Goal: Task Accomplishment & Management: Complete application form

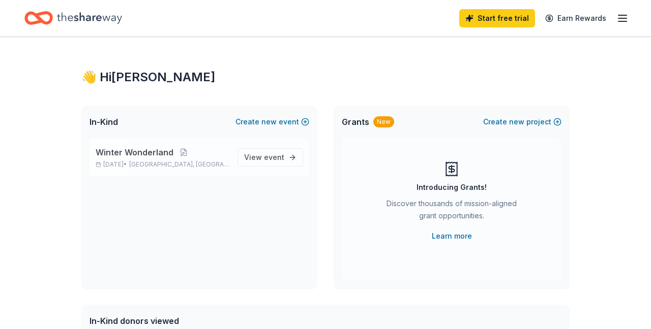
click at [128, 146] on span "Winter Wonderland" at bounding box center [135, 152] width 78 height 12
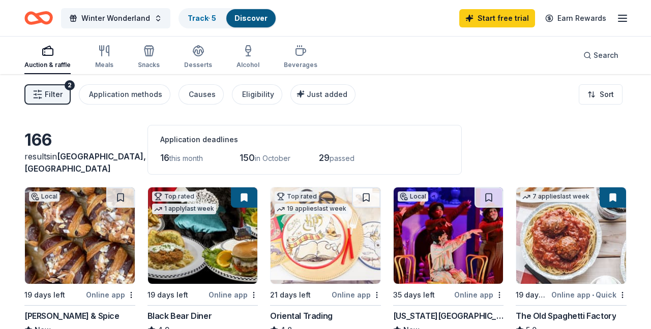
click at [49, 97] on span "Filter" at bounding box center [54, 94] width 18 height 12
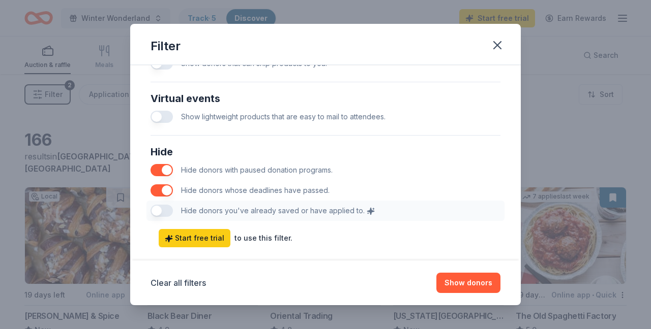
scroll to position [522, 0]
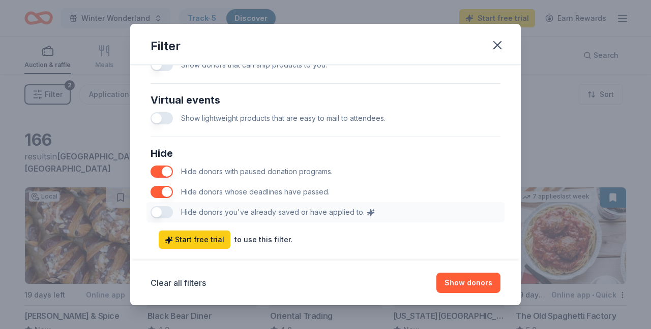
click at [166, 192] on button "button" at bounding box center [161, 192] width 22 height 12
click at [473, 283] on button "Show 195 donors" at bounding box center [461, 283] width 77 height 20
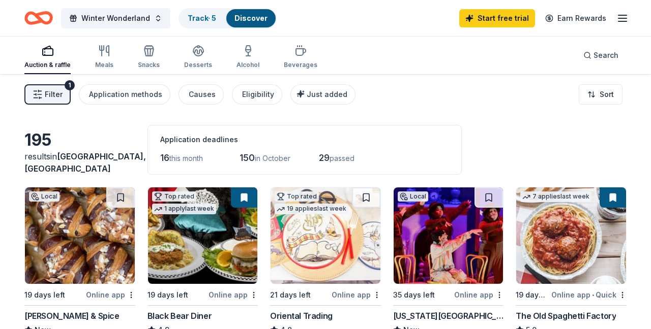
click at [340, 161] on span "passed" at bounding box center [341, 158] width 25 height 9
click at [329, 159] on span "29" at bounding box center [324, 157] width 11 height 11
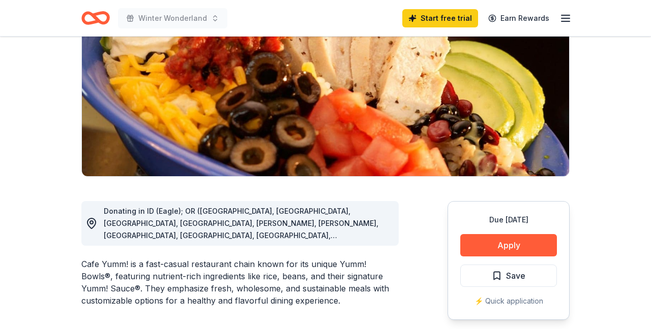
scroll to position [190, 0]
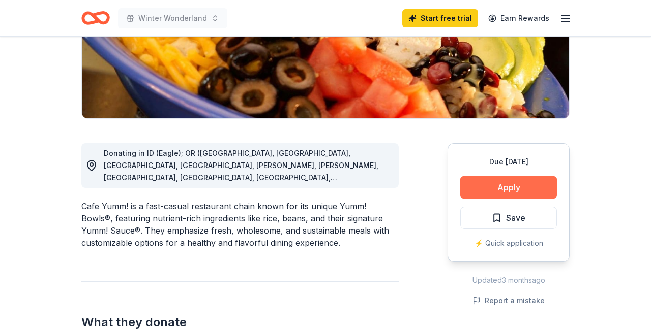
click at [502, 191] on button "Apply" at bounding box center [508, 187] width 97 height 22
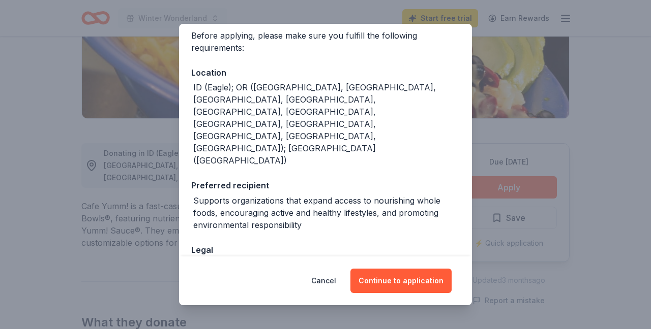
scroll to position [100, 0]
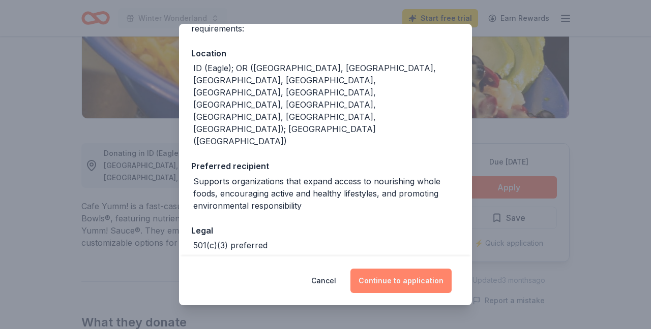
click at [383, 277] on button "Continue to application" at bounding box center [400, 281] width 101 height 24
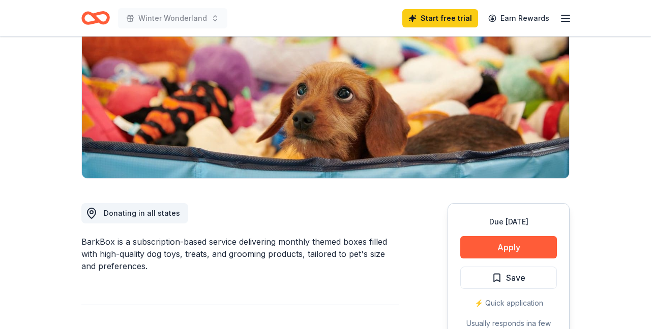
scroll to position [133, 0]
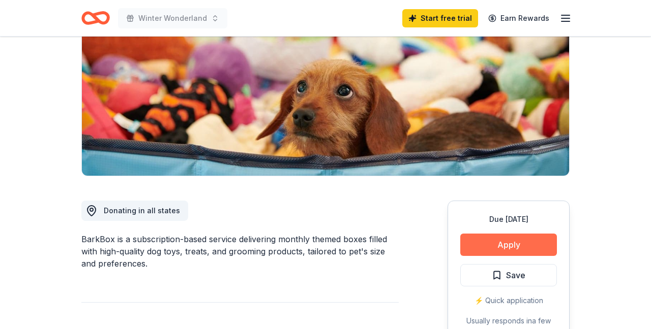
click at [484, 243] on button "Apply" at bounding box center [508, 245] width 97 height 22
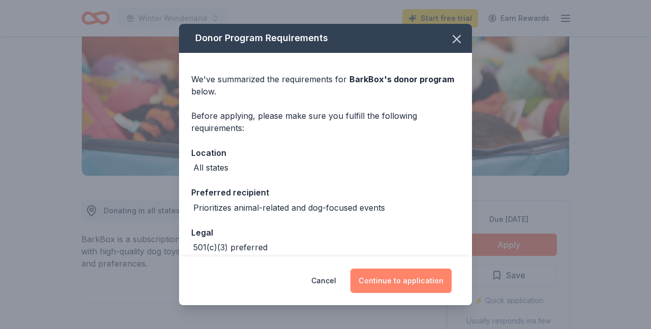
click at [378, 275] on button "Continue to application" at bounding box center [400, 281] width 101 height 24
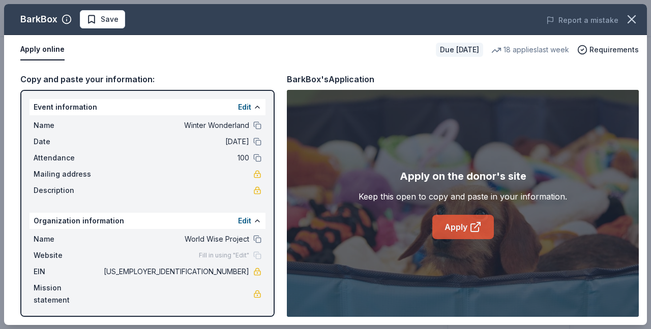
click at [450, 225] on link "Apply" at bounding box center [462, 227] width 61 height 24
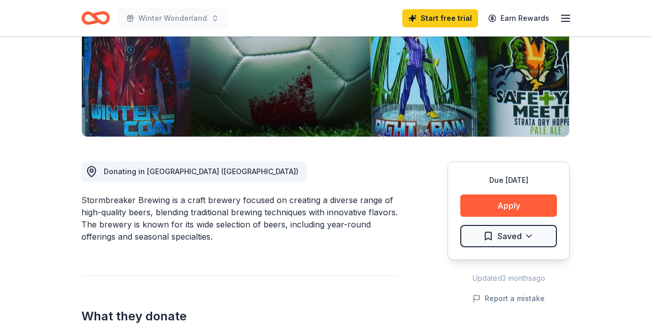
scroll to position [174, 0]
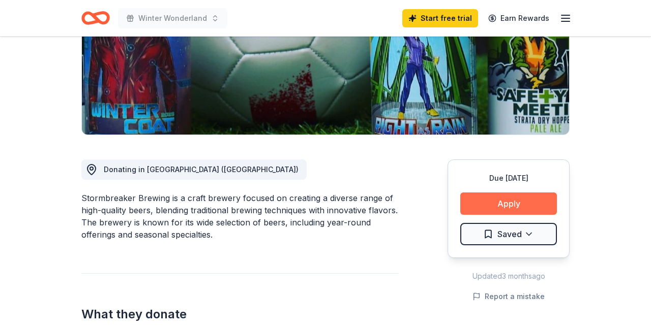
click at [494, 205] on button "Apply" at bounding box center [508, 204] width 97 height 22
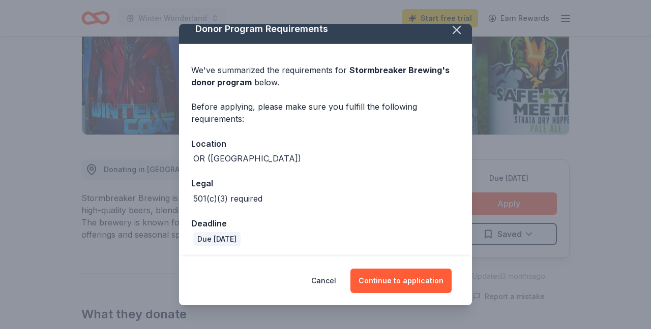
scroll to position [11, 0]
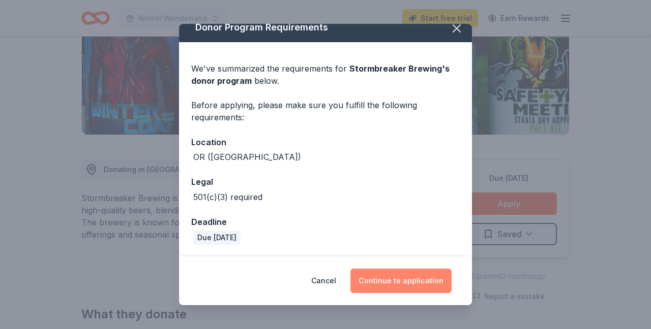
click at [385, 277] on button "Continue to application" at bounding box center [400, 281] width 101 height 24
